Goal: Task Accomplishment & Management: Manage account settings

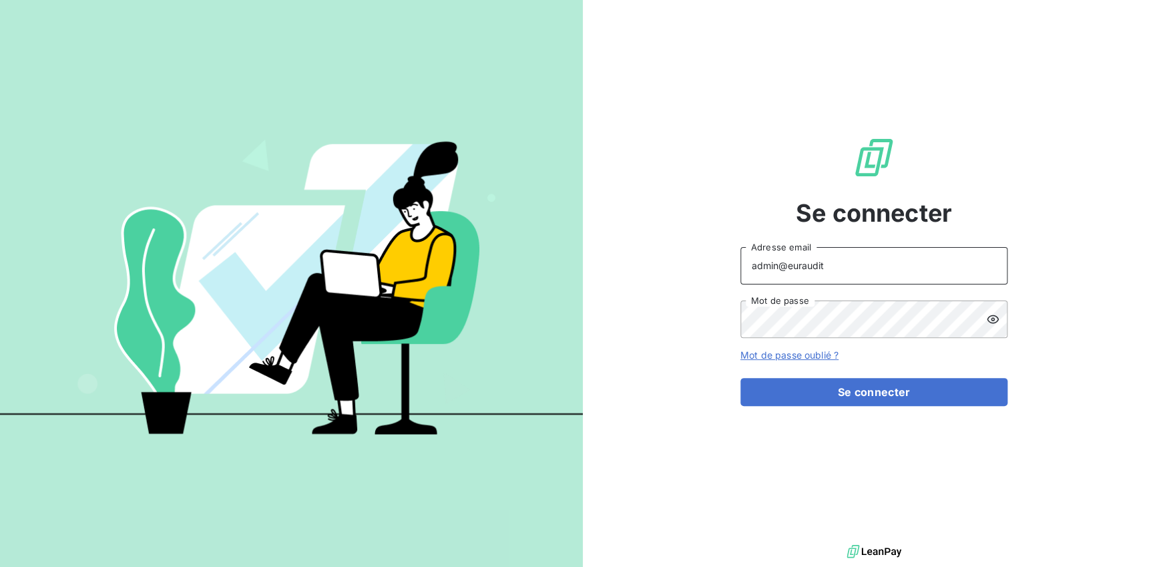
click at [852, 268] on input "admin@euraudit" at bounding box center [874, 265] width 267 height 37
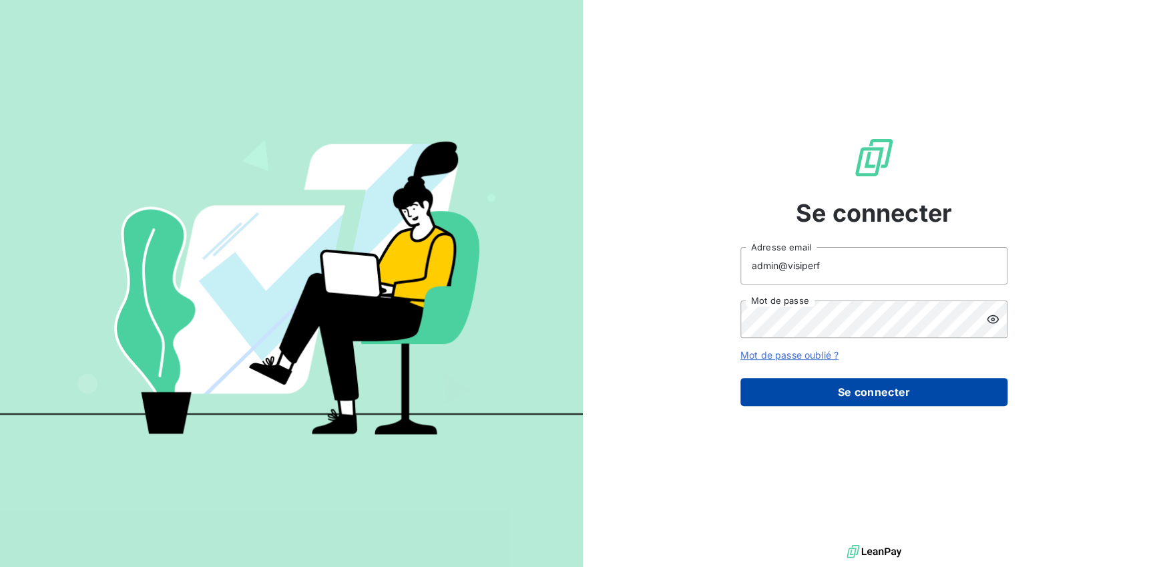
type input "admin@visiperf"
click at [844, 380] on button "Se connecter" at bounding box center [874, 392] width 267 height 28
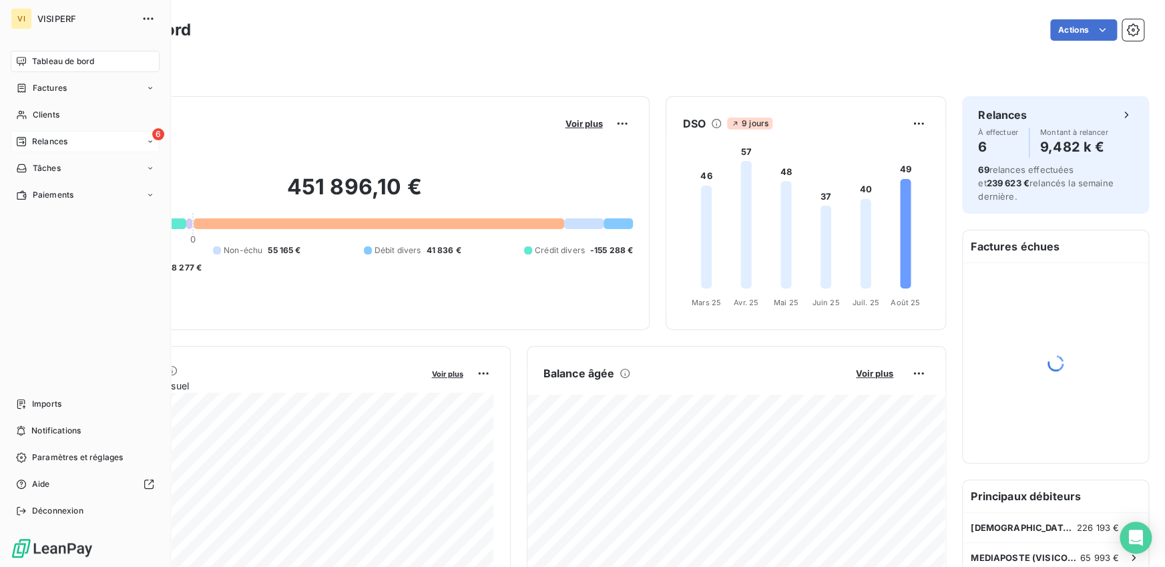
click at [34, 138] on span "Relances" at bounding box center [49, 142] width 35 height 12
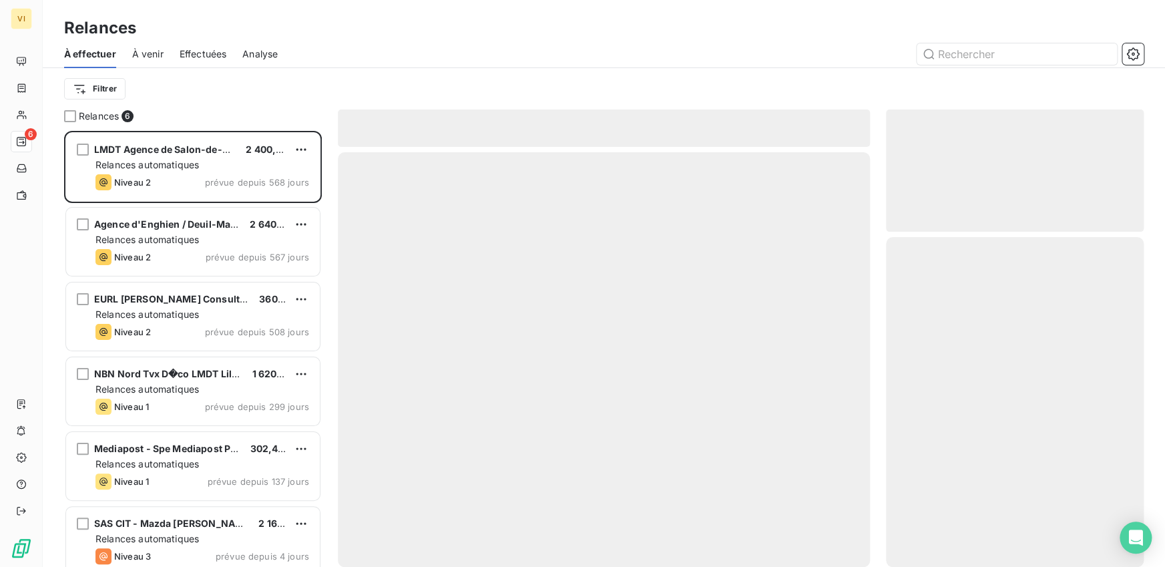
scroll to position [436, 258]
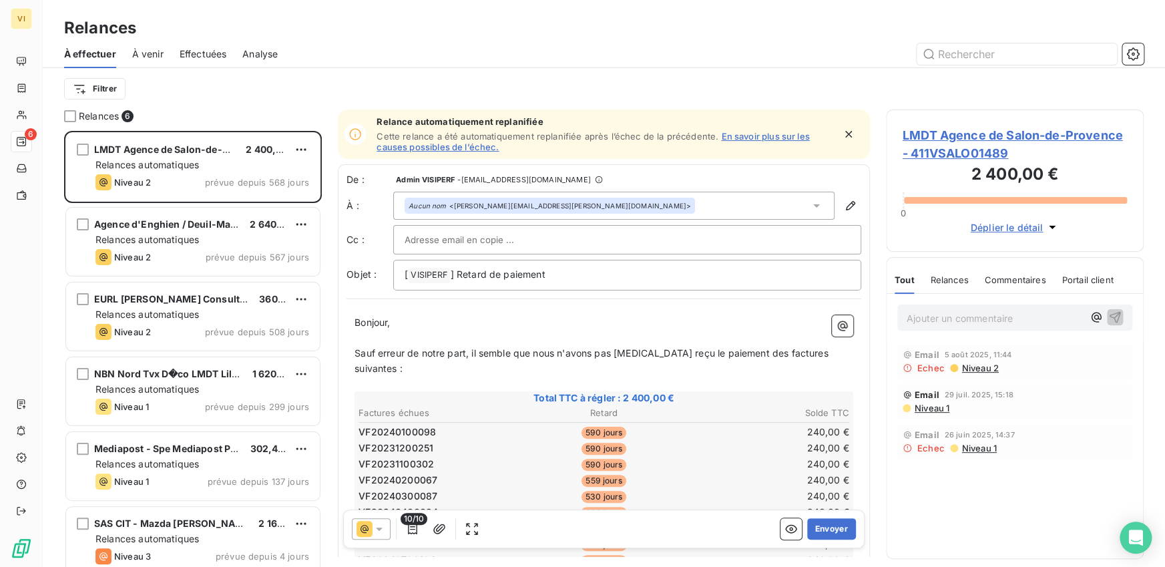
click at [202, 53] on span "Effectuées" at bounding box center [203, 53] width 47 height 13
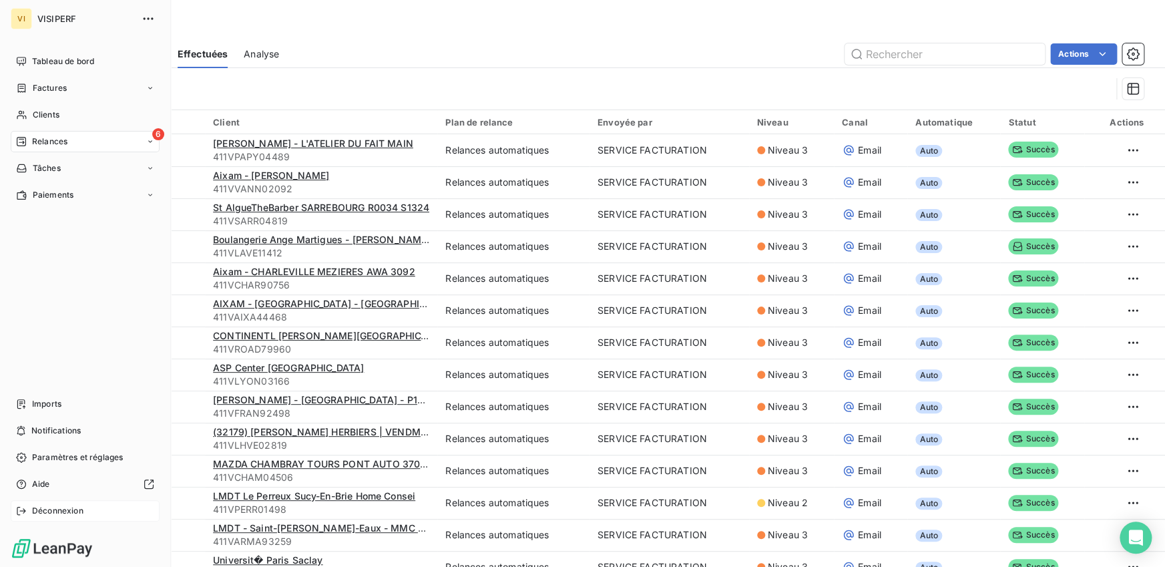
click at [22, 514] on icon at bounding box center [21, 510] width 11 height 11
